Goal: Information Seeking & Learning: Learn about a topic

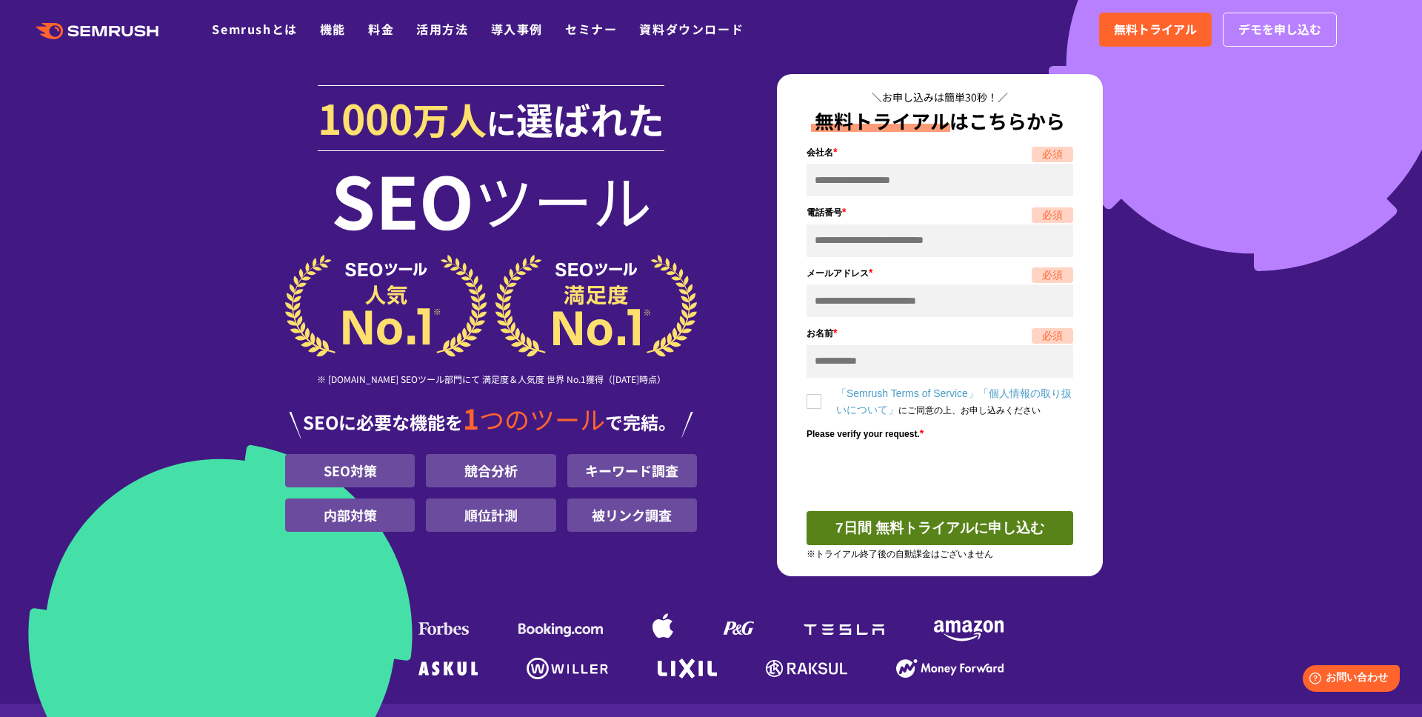
click at [1183, 283] on section "[DATE] 万人 に 選ばれた SEO ツール ※ [DOMAIN_NAME] SEOツール部門にて 満足度＆人気度 世界 No.1獲得（[DATE]時点）…" at bounding box center [711, 352] width 1422 height 704
click at [1190, 313] on section "[DATE] 万人 に 選ばれた SEO ツール ※ [DOMAIN_NAME] SEOツール部門にて 満足度＆人気度 世界 No.1獲得（[DATE]時点）…" at bounding box center [711, 352] width 1422 height 704
click at [1242, 373] on section "[DATE] 万人 に 選ばれた SEO ツール ※ [DOMAIN_NAME] SEOツール部門にて 満足度＆人気度 世界 No.1獲得（[DATE]時点）…" at bounding box center [711, 352] width 1422 height 704
click at [1297, 409] on section "[DATE] 万人 に 選ばれた SEO ツール ※ [DOMAIN_NAME] SEOツール部門にて 満足度＆人気度 世界 No.1獲得（[DATE]時点）…" at bounding box center [711, 352] width 1422 height 704
click at [238, 243] on section "[DATE] 万人 に 選ばれた SEO ツール ※ [DOMAIN_NAME] SEOツール部門にて 満足度＆人気度 世界 No.1獲得（[DATE]時点）…" at bounding box center [711, 352] width 1422 height 704
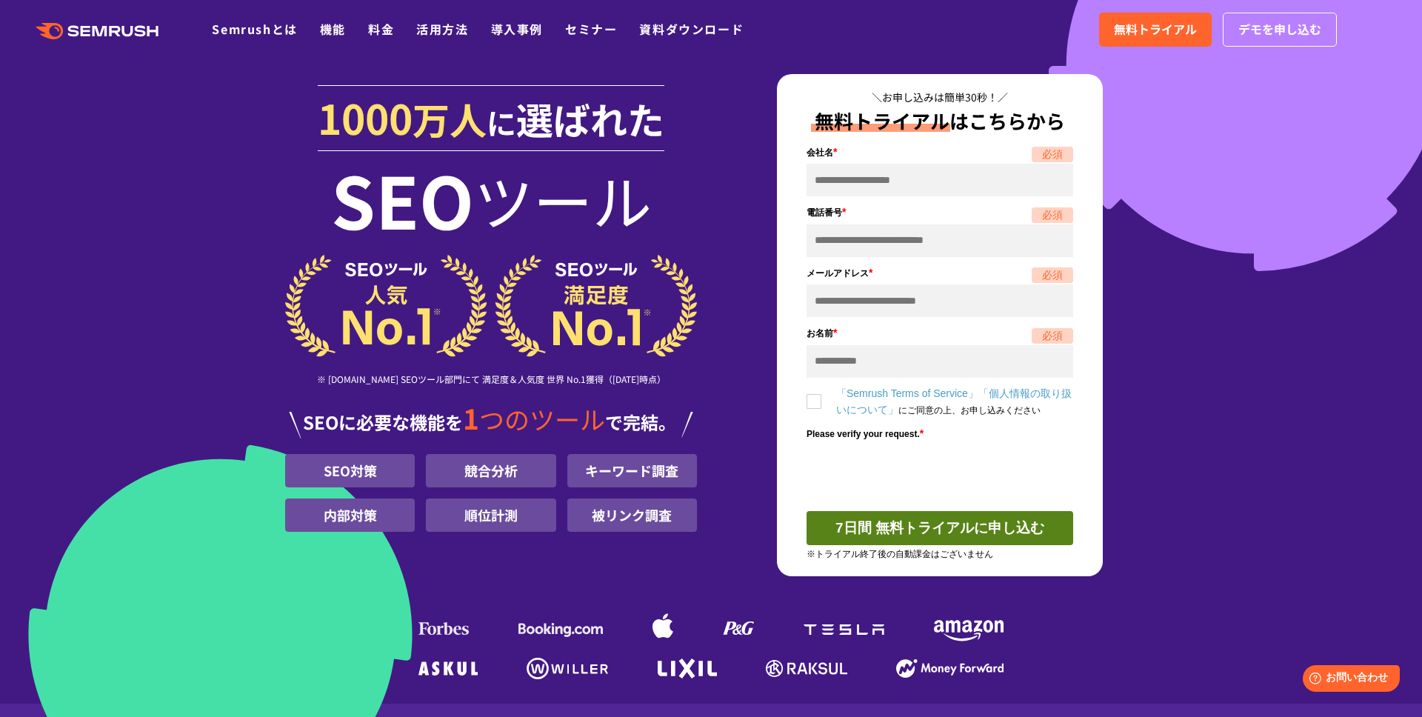
click at [149, 237] on section "[DATE] 万人 に 選ばれた SEO ツール ※ [DOMAIN_NAME] SEOツール部門にて 満足度＆人気度 世界 No.1獲得（[DATE]時点）…" at bounding box center [711, 352] width 1422 height 704
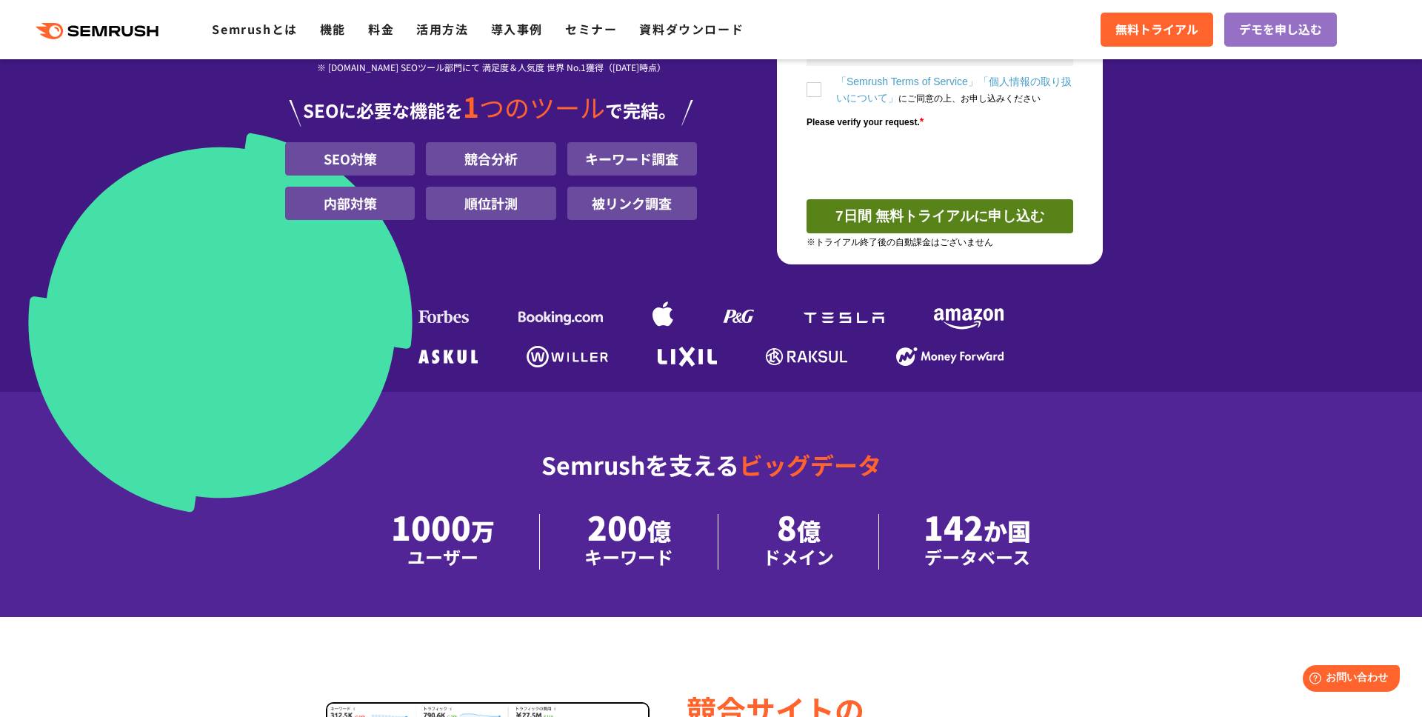
scroll to position [701, 0]
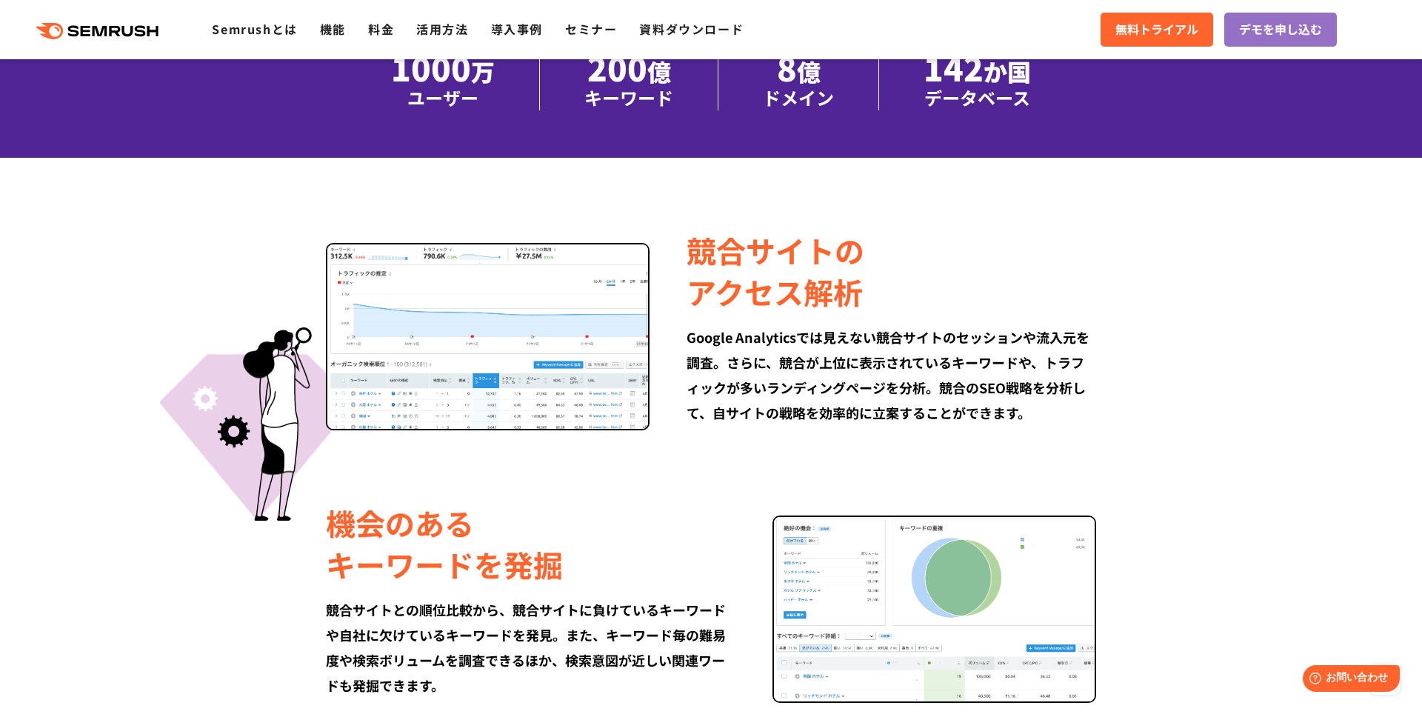
scroll to position [877, 0]
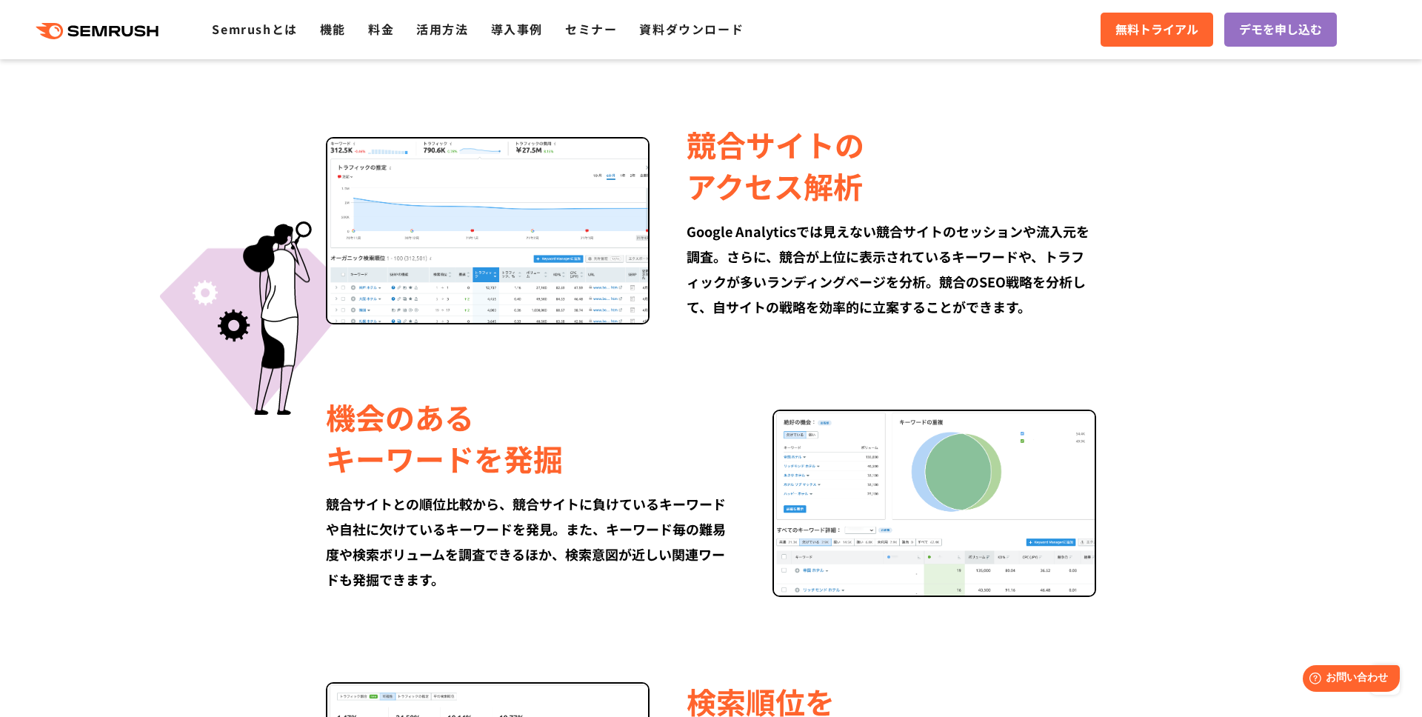
click at [285, 252] on div "競合サイトの アクセス解析 Google Analyticsでは見えない競合サイトのセッションや流入元を調査。さらに、競合が上位に表示されているキーワードや、…" at bounding box center [711, 222] width 852 height 206
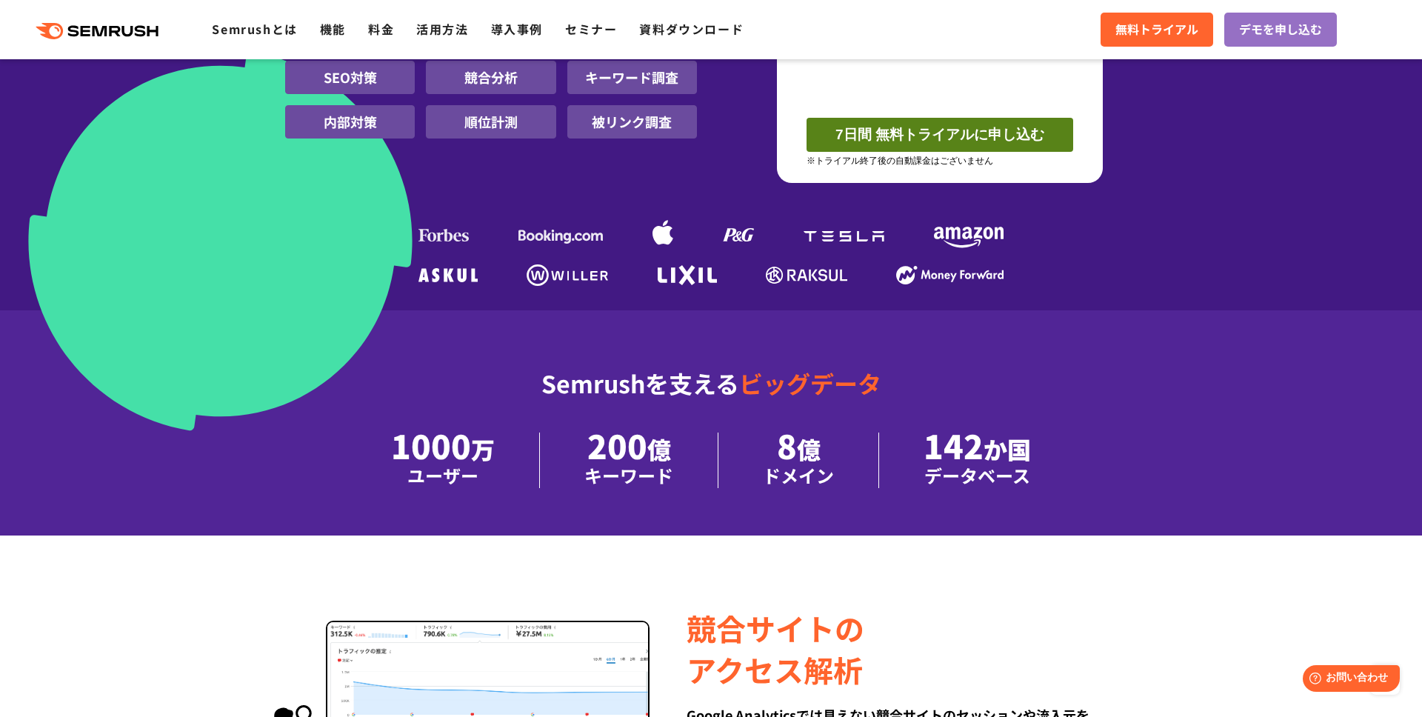
scroll to position [0, 0]
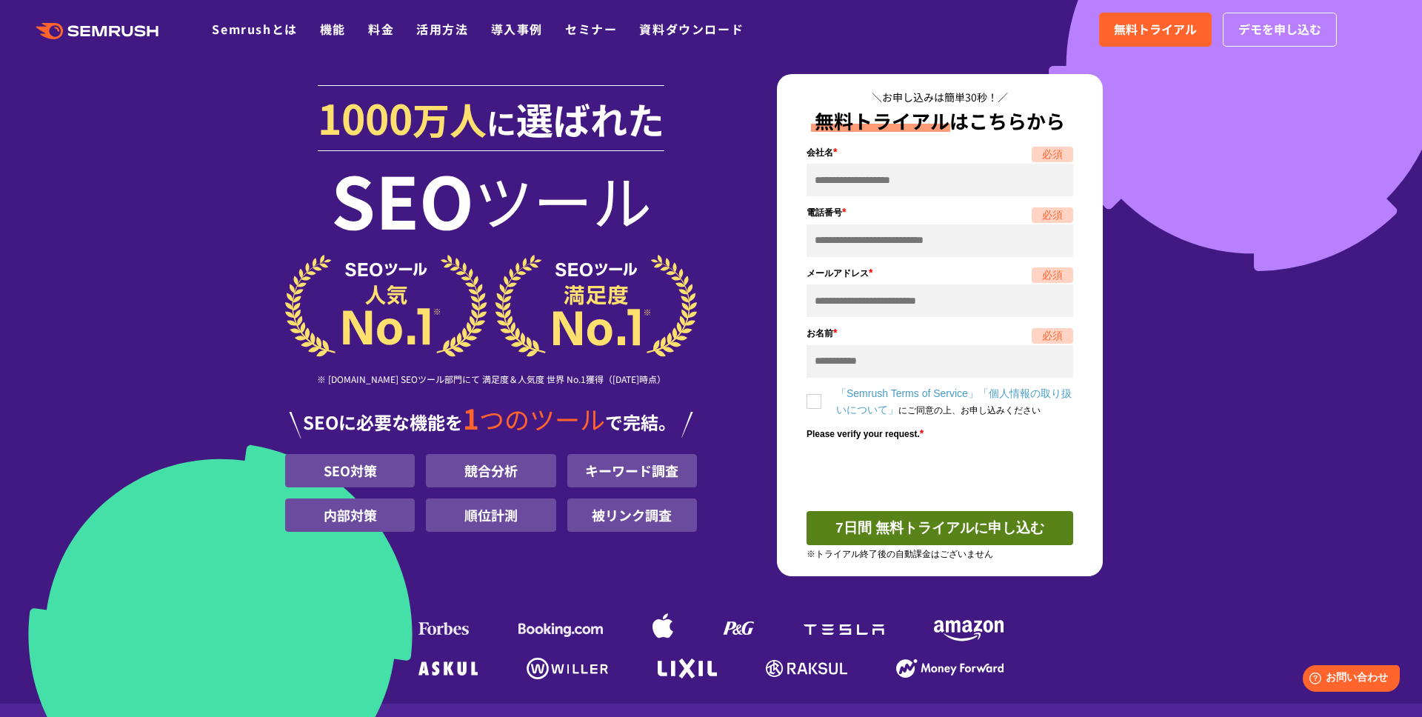
click at [205, 253] on section "[DATE] 万人 に 選ばれた SEO ツール ※ [DOMAIN_NAME] SEOツール部門にて 満足度＆人気度 世界 No.1獲得（[DATE]時点）…" at bounding box center [711, 352] width 1422 height 704
click at [813, 56] on header ".cls-1 {fill: #fff;} .cls {fill: #FF642D;} .cls {fill: #FF642D;} .cls {fill: #F…" at bounding box center [711, 29] width 1422 height 59
